Goal: Transaction & Acquisition: Purchase product/service

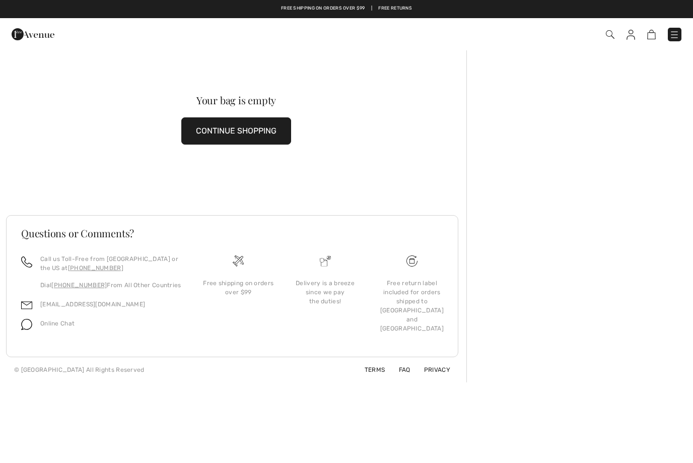
checkbox input "true"
click at [209, 132] on button "CONTINUE SHOPPING" at bounding box center [236, 130] width 110 height 27
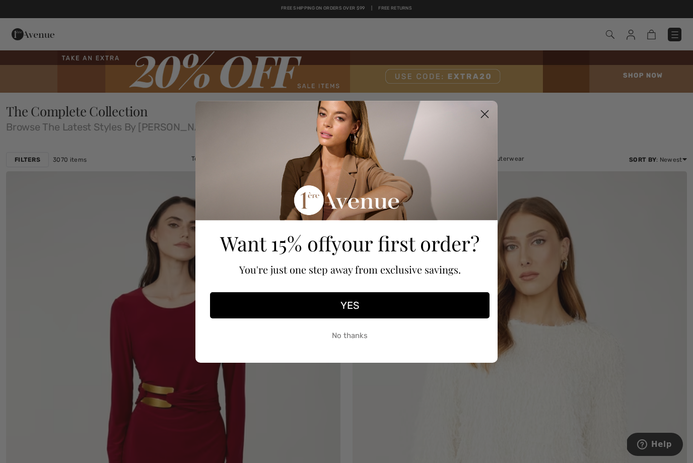
click at [483, 121] on circle "Close dialog" at bounding box center [484, 113] width 17 height 17
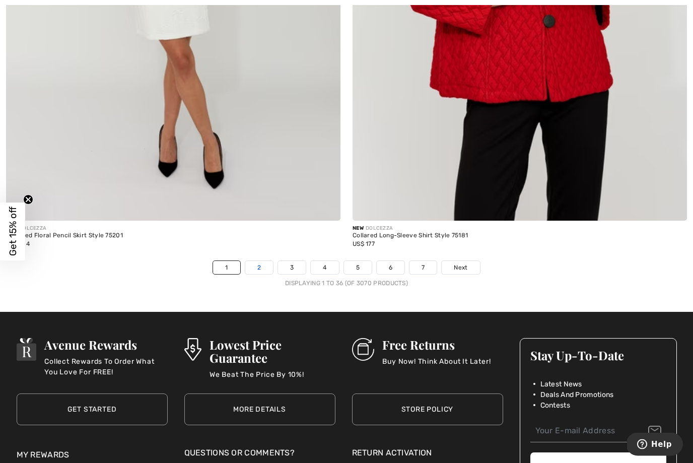
scroll to position [9893, 0]
click at [252, 262] on link "2" at bounding box center [259, 267] width 28 height 13
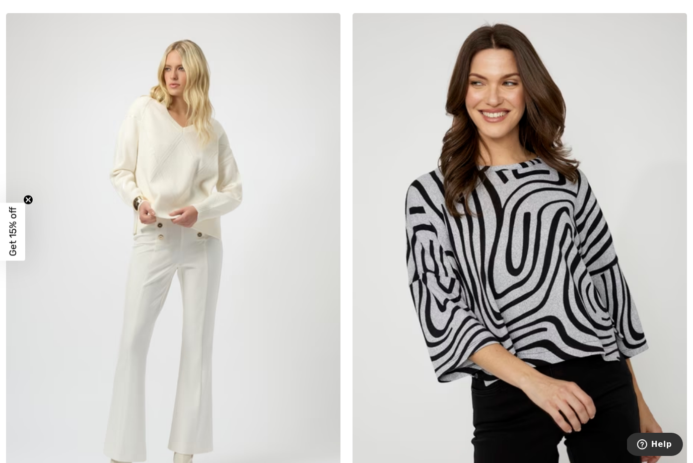
scroll to position [9110, 0]
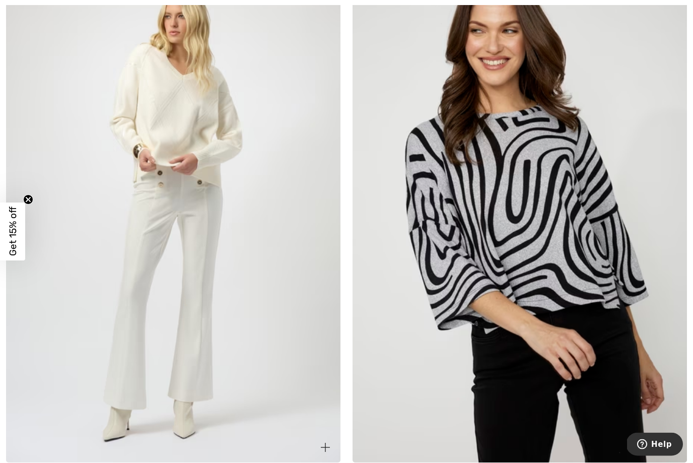
click at [127, 253] on img at bounding box center [173, 212] width 334 height 502
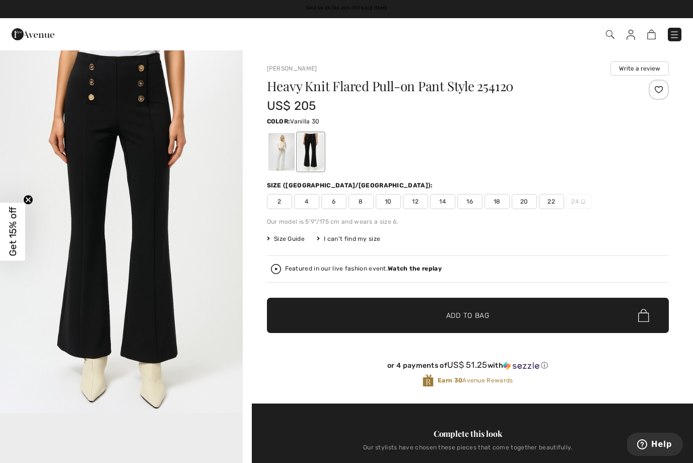
click at [283, 154] on div at bounding box center [281, 152] width 26 height 38
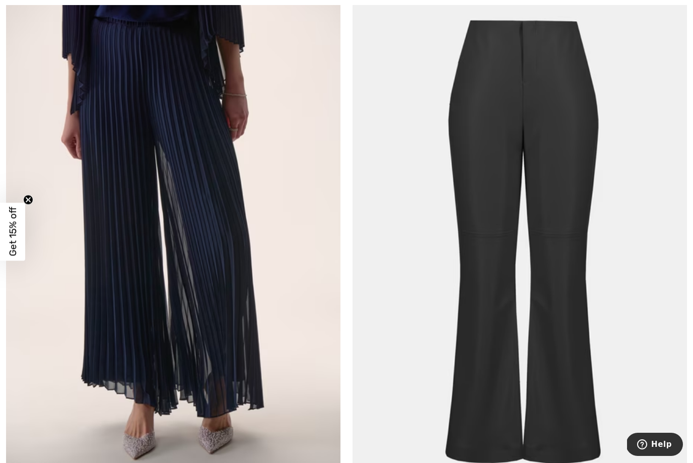
scroll to position [5166, 0]
click at [150, 243] on img at bounding box center [173, 249] width 334 height 502
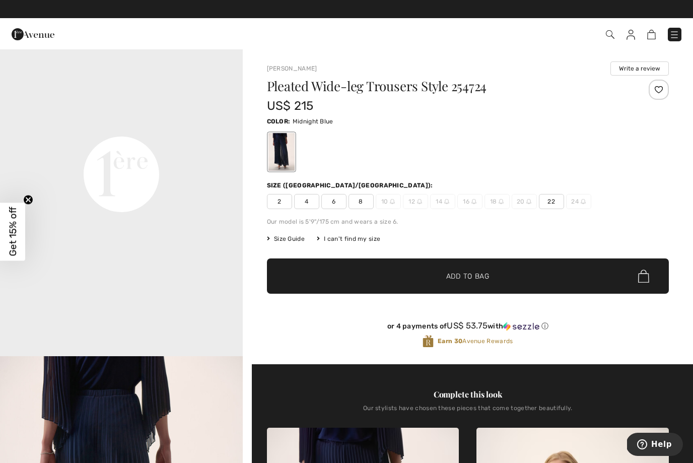
scroll to position [786, 0]
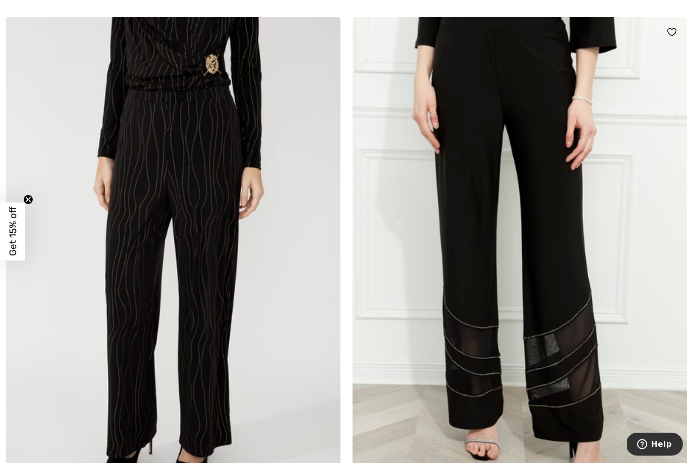
scroll to position [6903, 0]
click at [489, 223] on img at bounding box center [520, 268] width 334 height 502
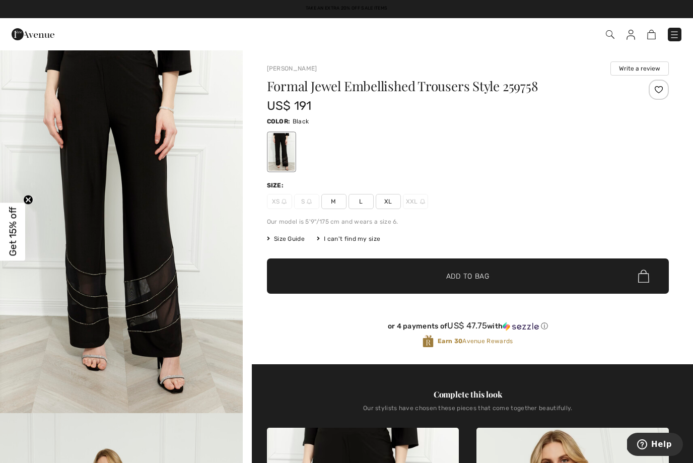
click at [333, 206] on span "M" at bounding box center [333, 201] width 25 height 15
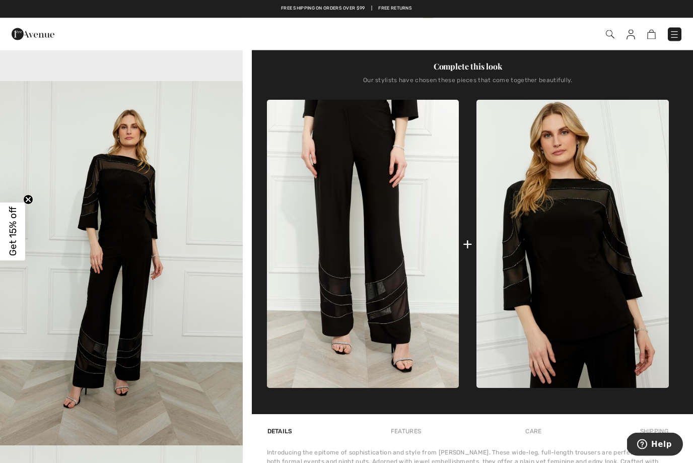
scroll to position [328, 0]
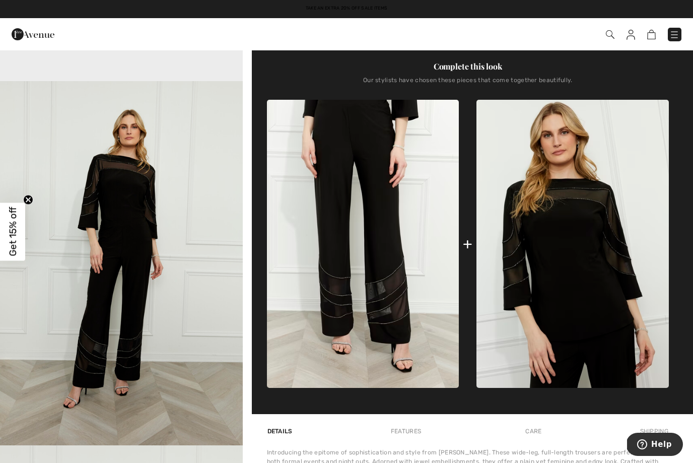
click at [466, 252] on div "+" at bounding box center [468, 244] width 10 height 23
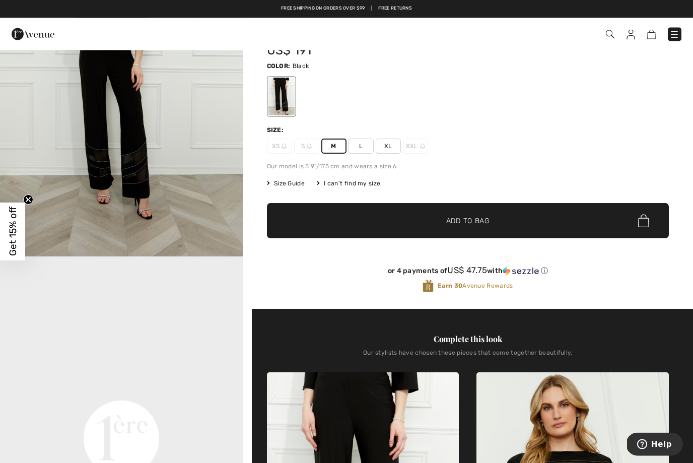
scroll to position [0, 0]
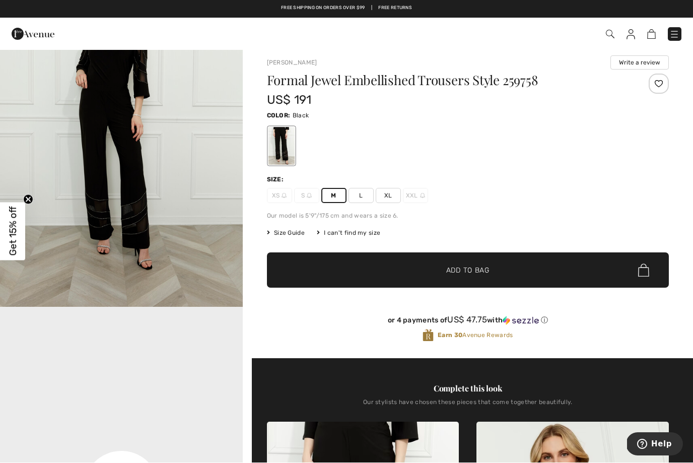
click at [286, 236] on span "Size Guide" at bounding box center [286, 233] width 38 height 9
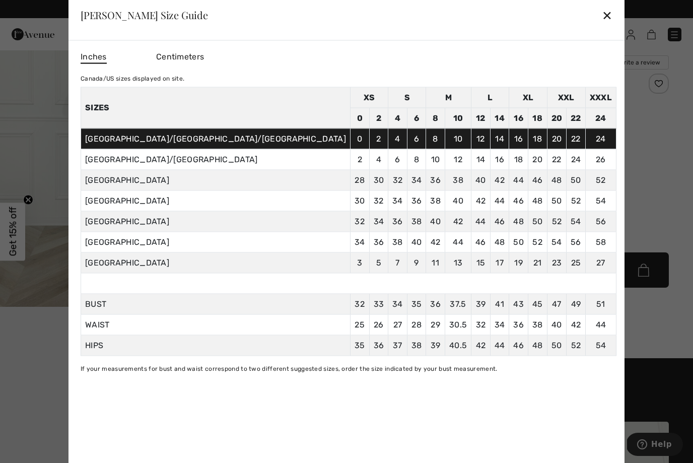
click at [426, 93] on td "M" at bounding box center [448, 97] width 45 height 21
click at [602, 15] on div "✕" at bounding box center [607, 15] width 11 height 21
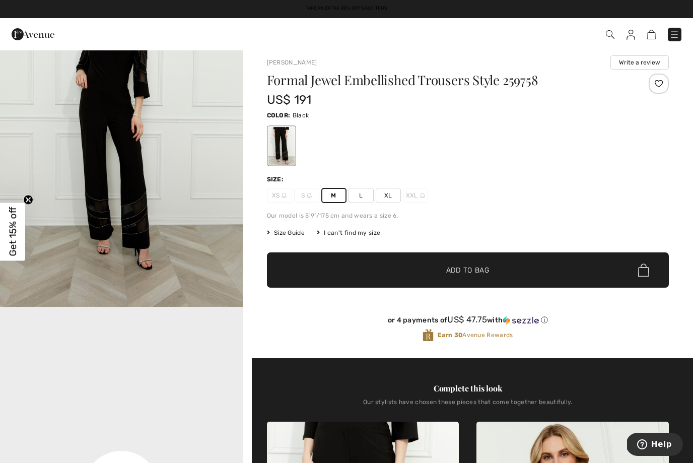
click at [465, 269] on span "Add to Bag" at bounding box center [467, 270] width 43 height 11
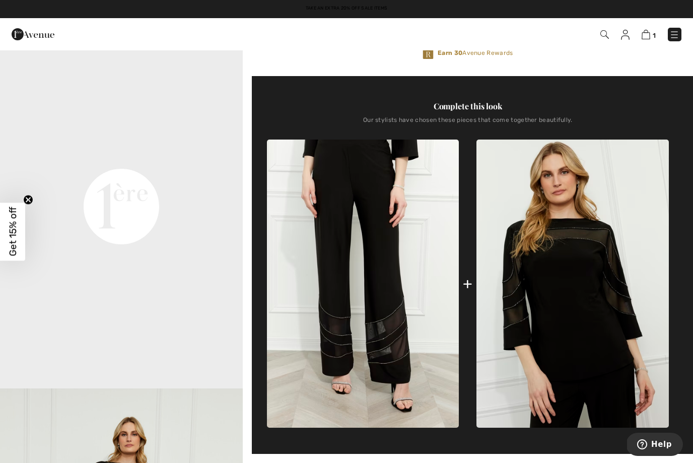
scroll to position [289, 0]
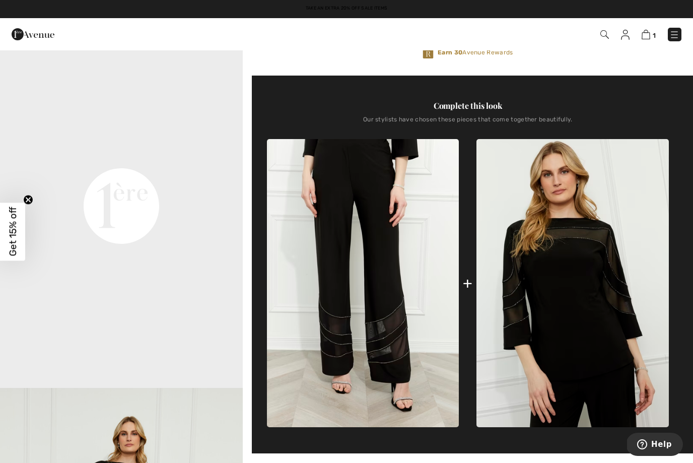
click at [473, 283] on div "+" at bounding box center [468, 283] width 402 height 288
click at [456, 284] on img at bounding box center [363, 283] width 192 height 288
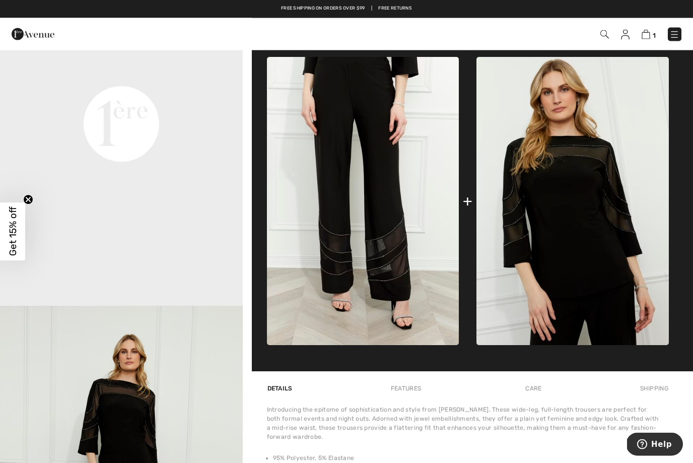
scroll to position [385, 0]
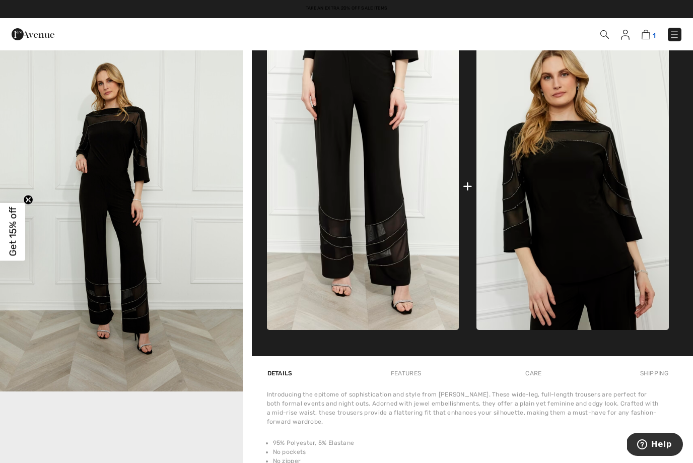
click at [647, 31] on img at bounding box center [646, 35] width 9 height 10
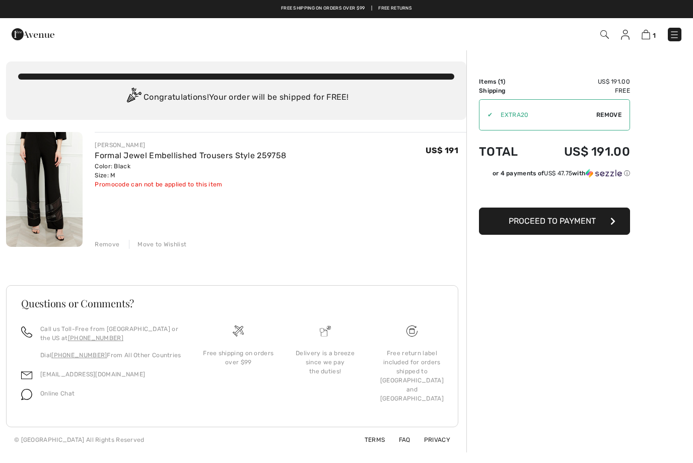
click at [107, 244] on div "Remove" at bounding box center [107, 244] width 25 height 9
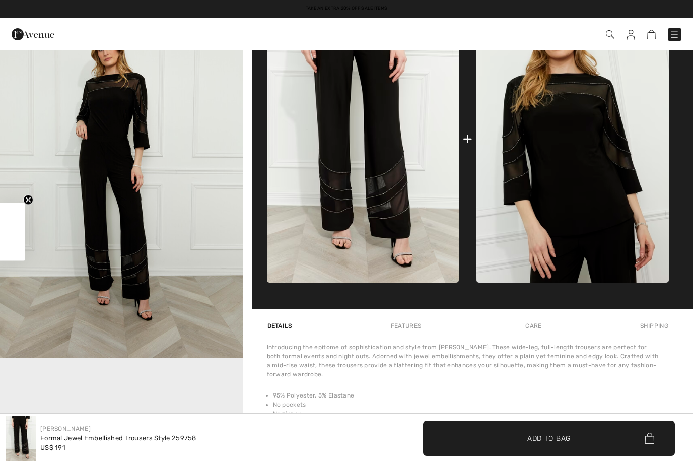
scroll to position [420, 0]
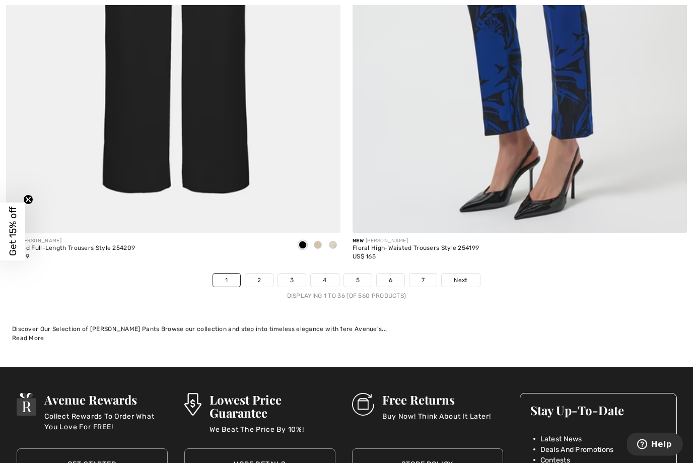
scroll to position [9905, 0]
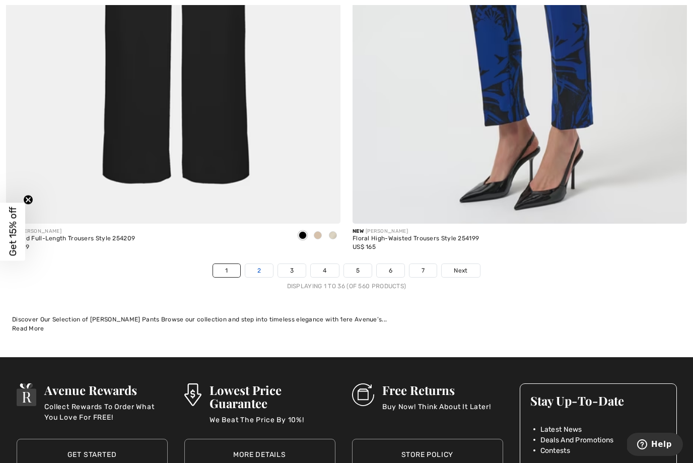
click at [256, 265] on link "2" at bounding box center [259, 270] width 28 height 13
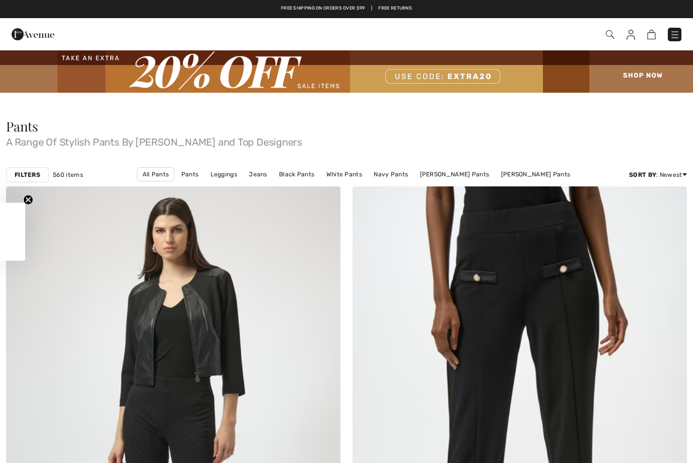
checkbox input "true"
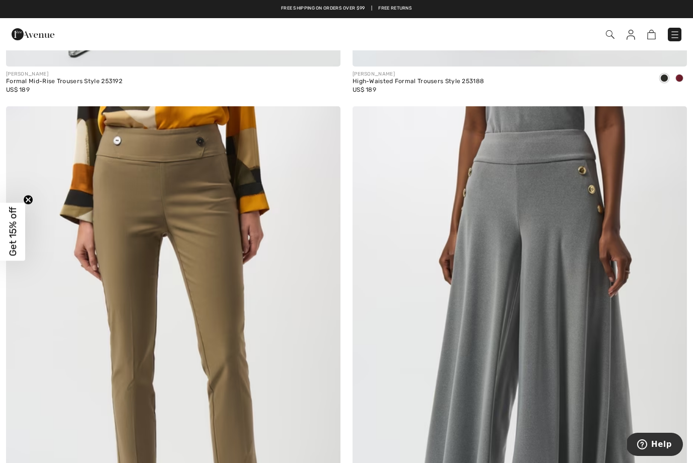
scroll to position [9496, 0]
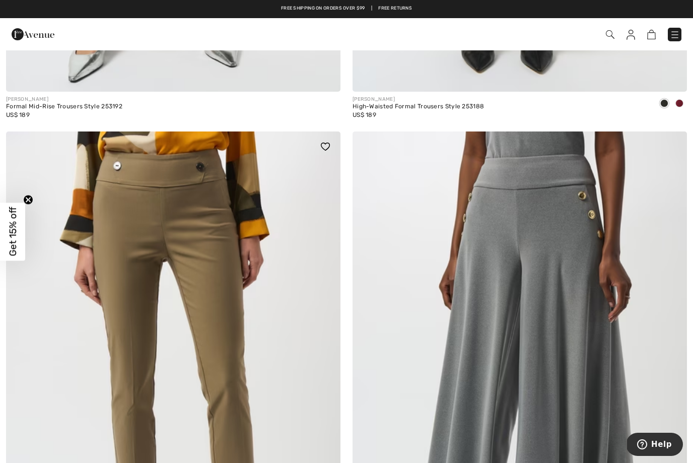
click at [135, 316] on img at bounding box center [173, 382] width 334 height 502
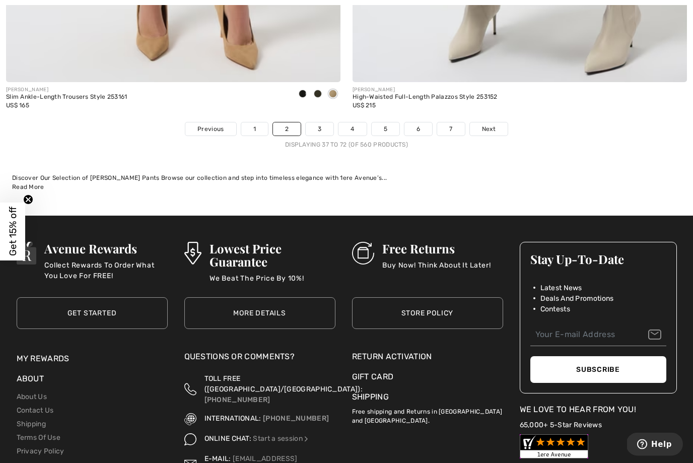
scroll to position [10047, 0]
click at [319, 122] on link "3" at bounding box center [320, 128] width 28 height 13
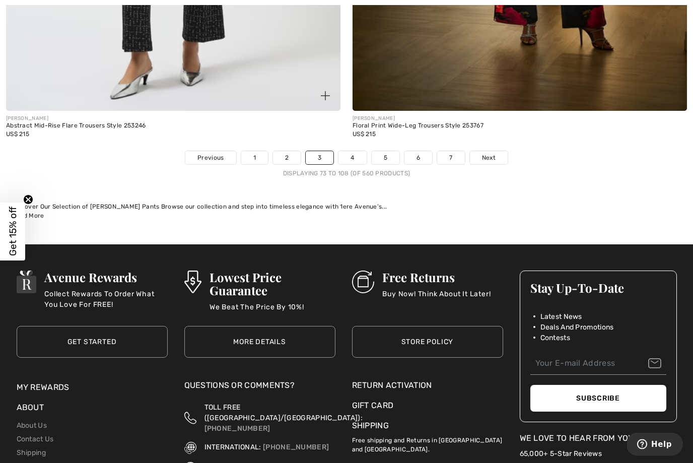
scroll to position [10018, 0]
click at [351, 152] on link "4" at bounding box center [352, 157] width 28 height 13
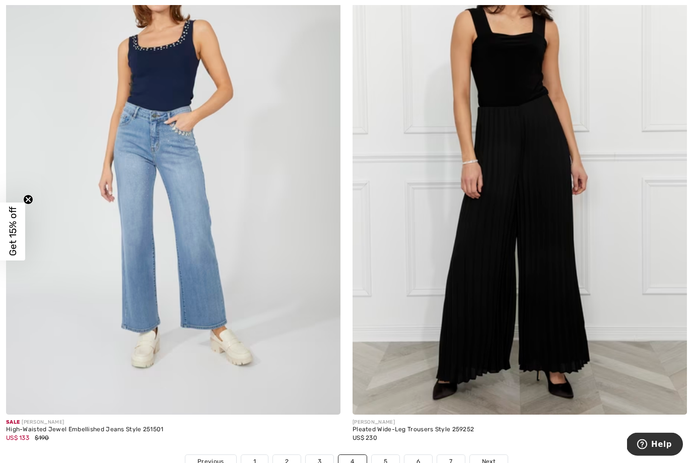
scroll to position [9715, 0]
click at [385, 455] on link "5" at bounding box center [386, 461] width 28 height 13
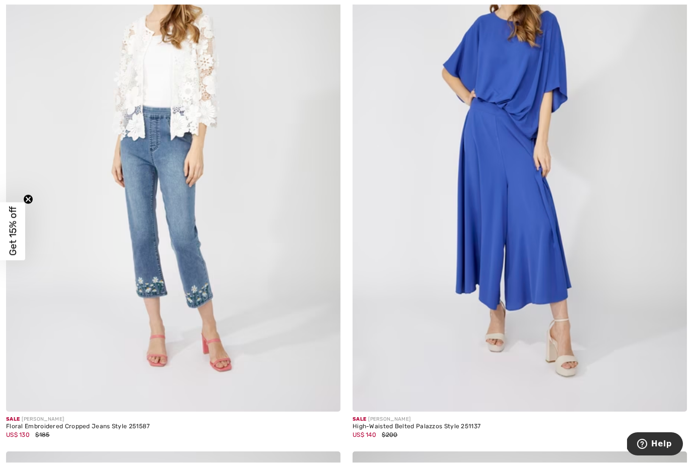
scroll to position [1901, 0]
click at [510, 177] on img at bounding box center [520, 160] width 334 height 502
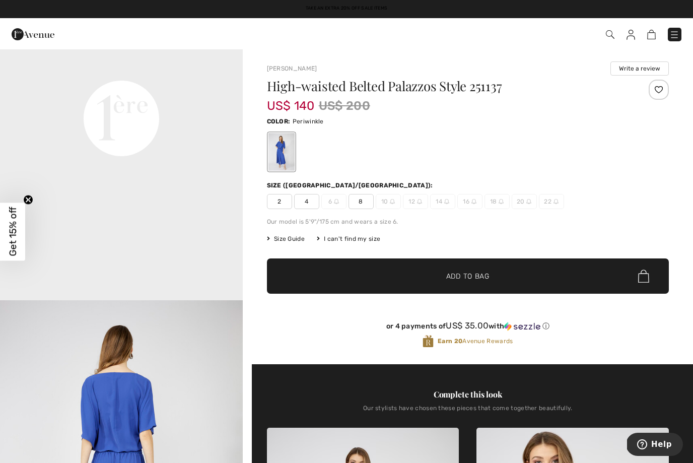
scroll to position [810, 0]
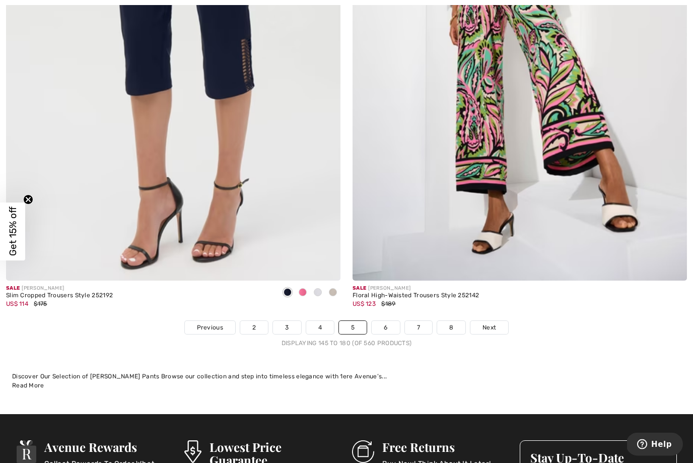
scroll to position [9849, 0]
click at [385, 322] on link "6" at bounding box center [386, 327] width 28 height 13
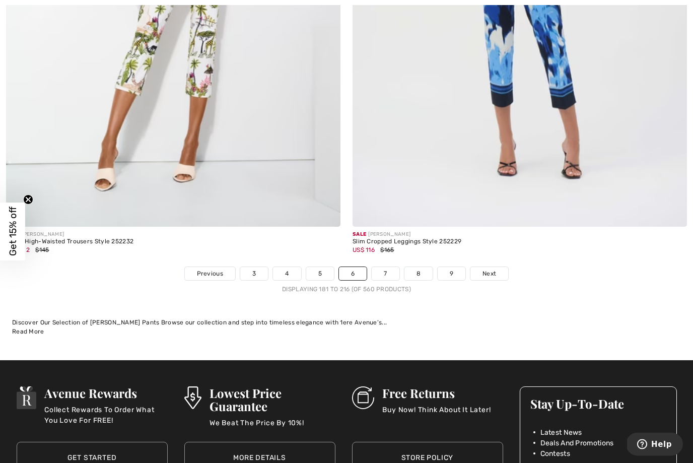
scroll to position [9902, 0]
click at [378, 267] on link "7" at bounding box center [385, 273] width 27 height 13
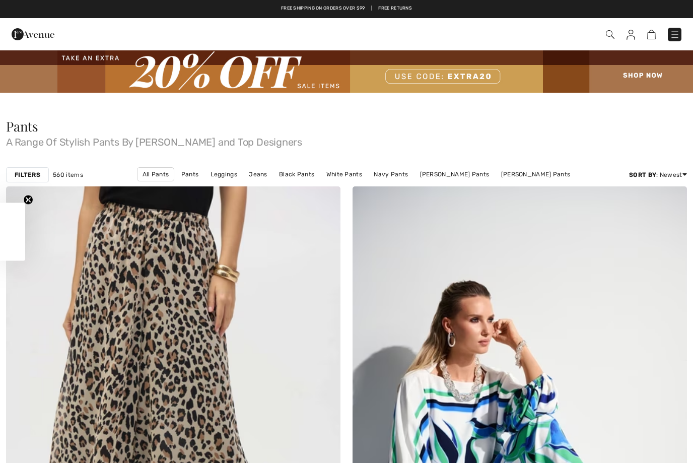
checkbox input "true"
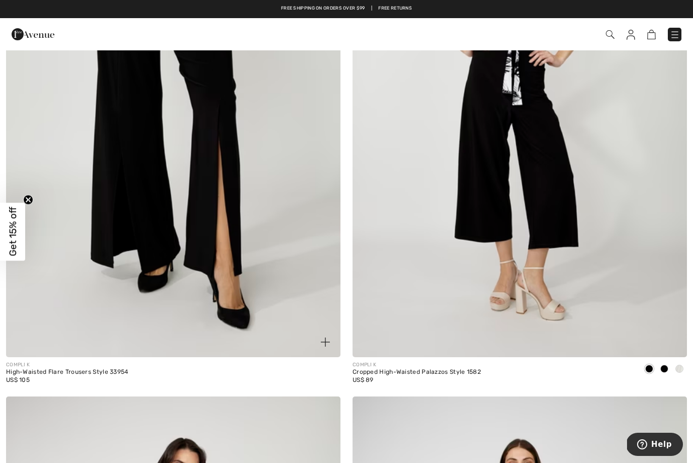
scroll to position [1407, 0]
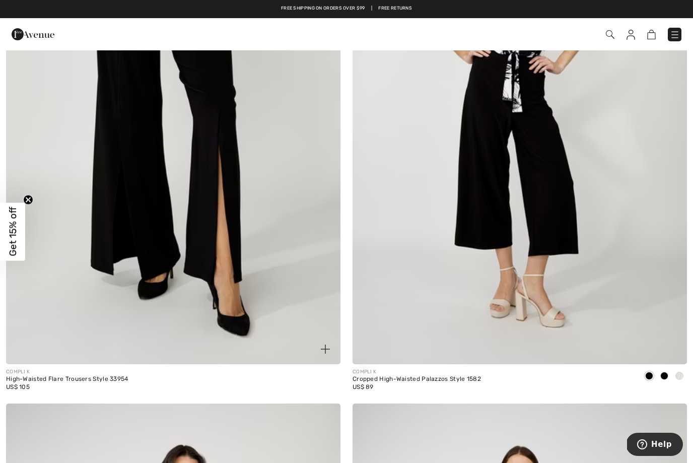
click at [123, 149] on img at bounding box center [173, 113] width 334 height 502
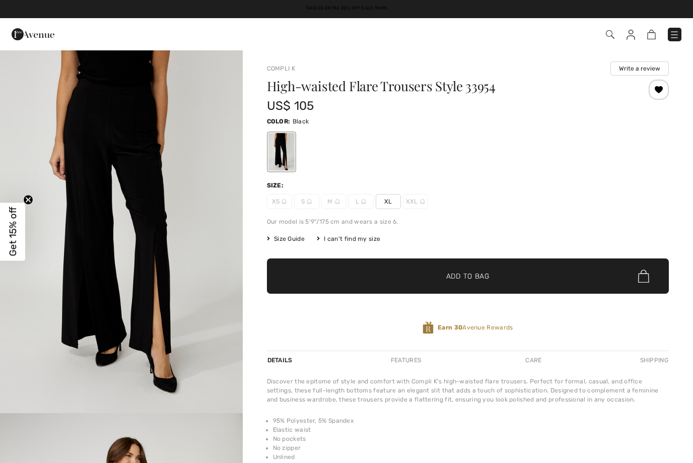
checkbox input "true"
